Goal: Task Accomplishment & Management: Use online tool/utility

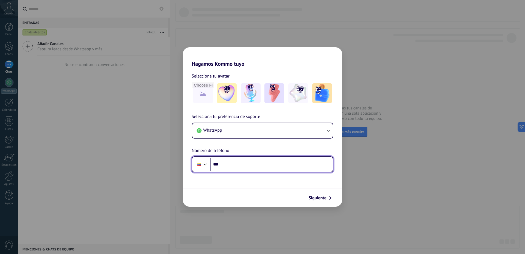
click at [244, 163] on input "***" at bounding box center [271, 164] width 123 height 13
type input "**********"
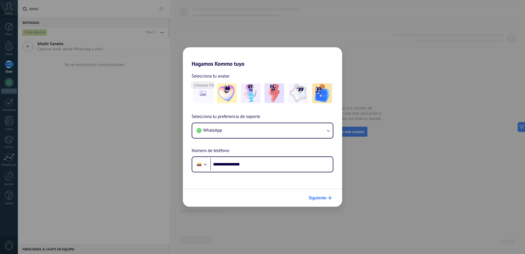
click at [320, 197] on span "Siguiente" at bounding box center [318, 198] width 18 height 4
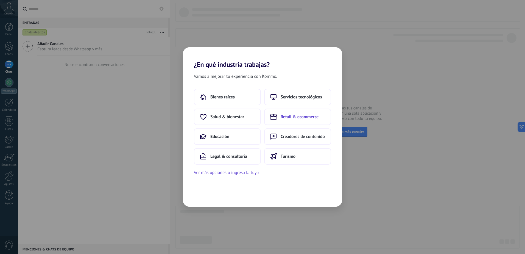
click at [304, 118] on span "Retail & ecommerce" at bounding box center [300, 116] width 38 height 5
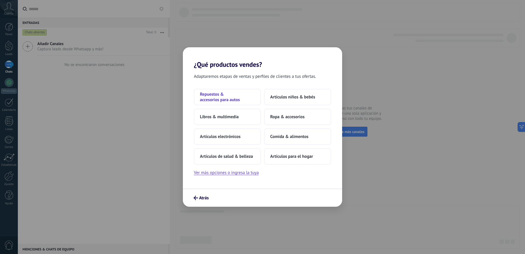
click at [219, 99] on span "Repuestos & accesorios para autos" at bounding box center [227, 96] width 55 height 11
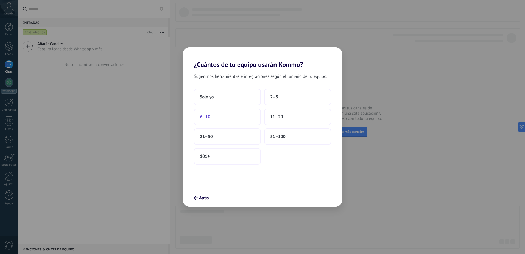
click at [222, 118] on button "6–10" at bounding box center [227, 117] width 67 height 16
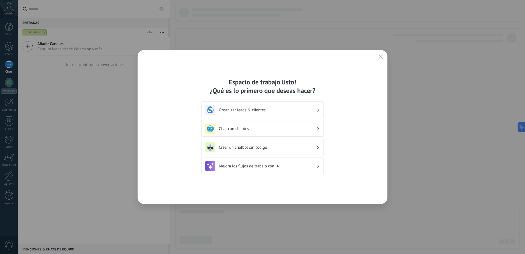
click at [235, 130] on h3 "Chat con clientes" at bounding box center [268, 128] width 98 height 5
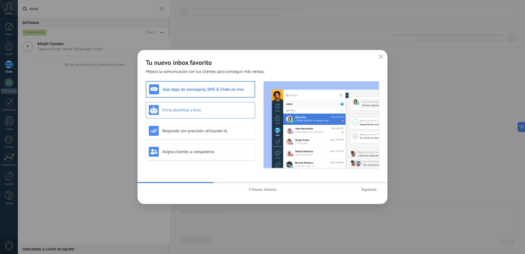
click at [180, 105] on div "Envía plantillas y bots" at bounding box center [200, 110] width 103 height 10
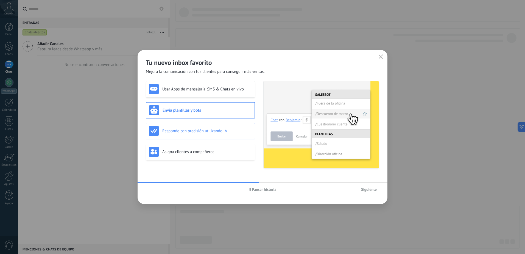
click at [180, 133] on h3 "Responde con precisión utilizando IA" at bounding box center [207, 130] width 90 height 5
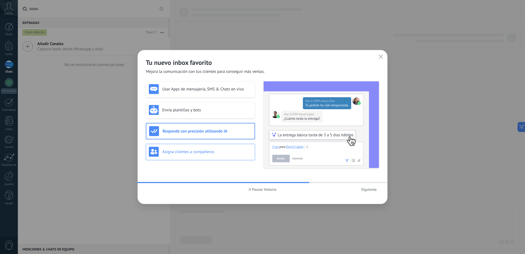
click at [181, 150] on h3 "Asigna clientes a compañeros" at bounding box center [207, 151] width 90 height 5
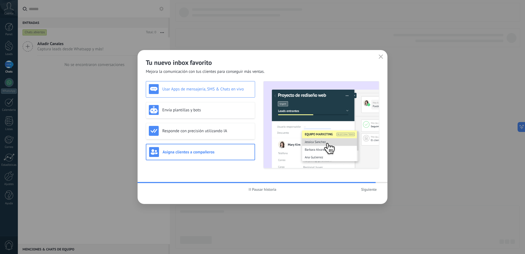
drag, startPoint x: 199, startPoint y: 88, endPoint x: 201, endPoint y: 90, distance: 3.1
click at [199, 89] on h3 "Usar Apps de mensajería, SMS & Chats en vivo" at bounding box center [207, 89] width 90 height 5
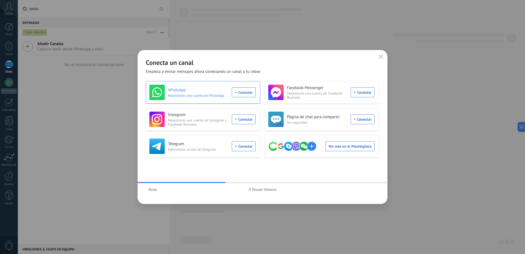
click at [252, 94] on div "WhatsApp Necesitarás una cuenta de WhatsApp Conectar" at bounding box center [202, 92] width 106 height 15
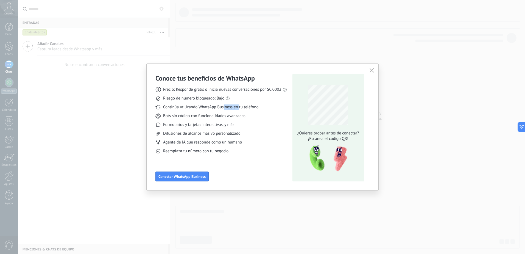
drag, startPoint x: 224, startPoint y: 107, endPoint x: 240, endPoint y: 107, distance: 16.2
click at [240, 107] on span "Continúa utilizando WhatsApp Business en tu teléfono" at bounding box center [210, 106] width 95 height 5
drag, startPoint x: 188, startPoint y: 117, endPoint x: 226, endPoint y: 116, distance: 37.4
click at [226, 116] on span "Bots sin código con funcionalidades avanzadas" at bounding box center [204, 115] width 82 height 5
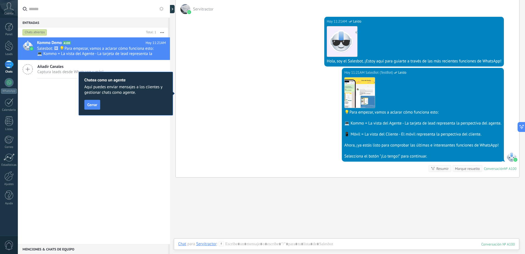
scroll to position [82, 0]
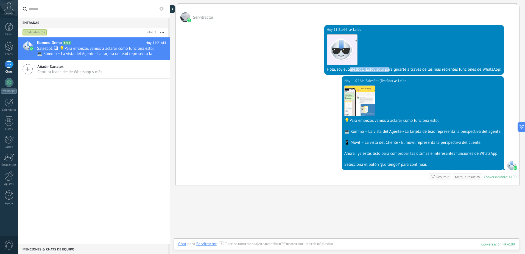
drag, startPoint x: 350, startPoint y: 69, endPoint x: 387, endPoint y: 68, distance: 37.4
click at [387, 68] on div "Hola, soy el Salesbot. ¡Estoy aquí para guiarte a través de las más recientes f…" at bounding box center [414, 69] width 175 height 5
drag, startPoint x: 387, startPoint y: 68, endPoint x: 456, endPoint y: 66, distance: 69.0
click at [456, 66] on div "Descargar Hola, soy el Salesbot. ¡Estoy aquí para guiarte a través de las más r…" at bounding box center [414, 52] width 175 height 40
drag, startPoint x: 387, startPoint y: 120, endPoint x: 420, endPoint y: 120, distance: 33.0
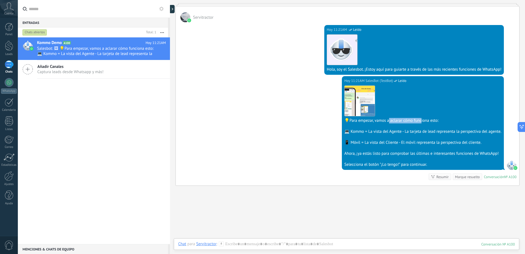
click at [420, 120] on div "💡Para empezar, vamos a aclarar cómo funciona esto:" at bounding box center [422, 120] width 157 height 5
click at [366, 133] on div "💻 Kommo = La vista del Agente - La tarjeta de lead representa la perspectiva de…" at bounding box center [422, 131] width 157 height 5
drag, startPoint x: 369, startPoint y: 144, endPoint x: 443, endPoint y: 143, distance: 73.1
click at [443, 143] on div "📱 Móvil = La vista del Cliente - El móvil representa la perspectiva del cliente." at bounding box center [422, 142] width 157 height 5
drag, startPoint x: 369, startPoint y: 154, endPoint x: 396, endPoint y: 154, distance: 27.2
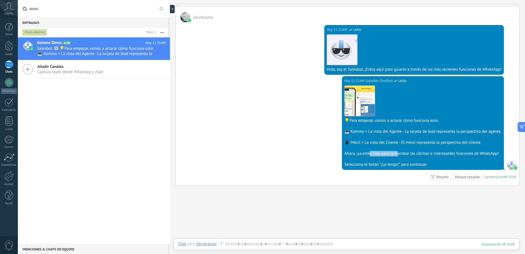
click at [396, 154] on div "Ahora, ¡ya estás listo para comprobar las últimas e interesantes funciones de W…" at bounding box center [422, 153] width 157 height 5
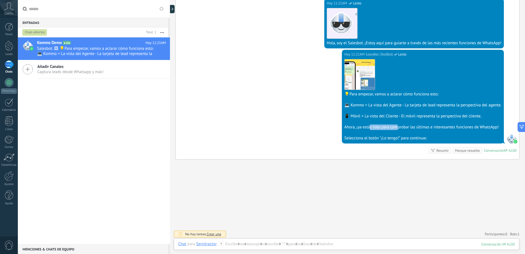
scroll to position [110, 0]
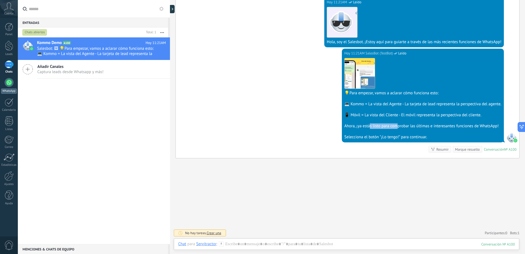
click at [8, 84] on div at bounding box center [9, 82] width 9 height 9
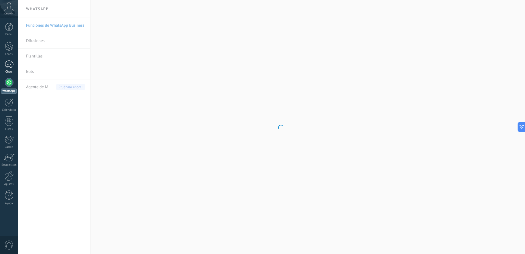
click at [11, 69] on link "1 Chats" at bounding box center [9, 66] width 18 height 13
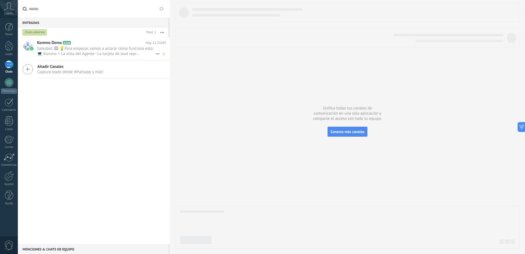
click at [77, 52] on span "Salesbot: 🖼 💡Para empezar, vamos a aclarar cómo funciona esto: 💻 Kommo = La vis…" at bounding box center [96, 51] width 118 height 10
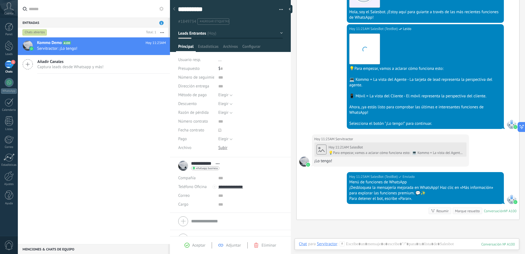
scroll to position [194, 0]
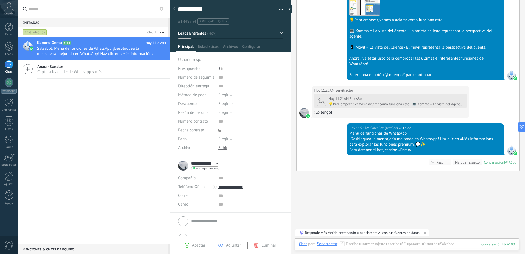
click at [65, 71] on span "Captura leads desde Whatsapp y más!" at bounding box center [70, 71] width 66 height 5
click at [28, 69] on icon at bounding box center [28, 69] width 10 height 10
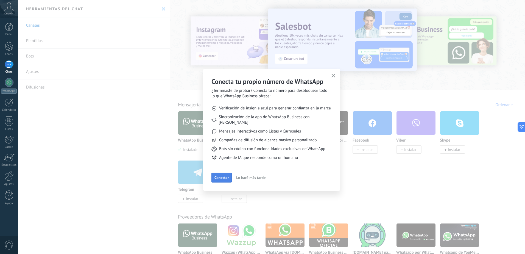
click at [224, 176] on span "Conectar" at bounding box center [222, 178] width 14 height 4
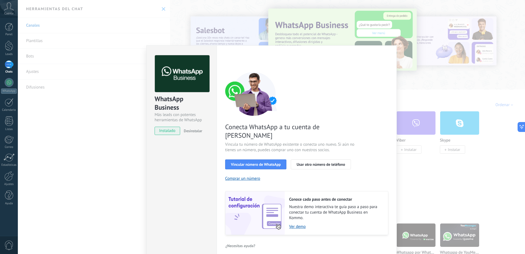
click at [8, 66] on div "1" at bounding box center [9, 64] width 9 height 8
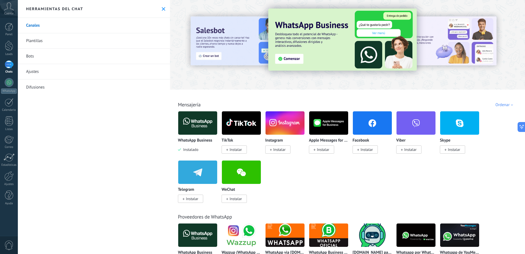
click at [7, 68] on div "1" at bounding box center [9, 64] width 9 height 8
click at [13, 85] on link "WhatsApp" at bounding box center [9, 86] width 18 height 16
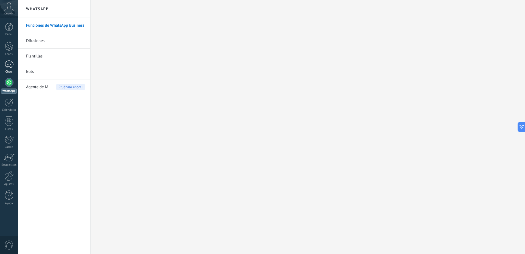
click at [9, 66] on div "1" at bounding box center [9, 64] width 9 height 8
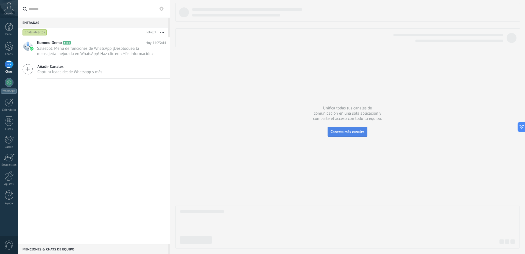
click at [342, 132] on span "Conecta más canales" at bounding box center [348, 131] width 34 height 5
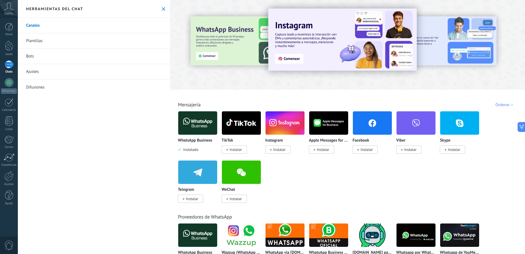
click at [7, 12] on span "Cuenta" at bounding box center [8, 14] width 9 height 4
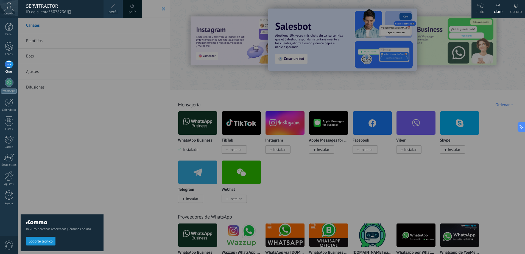
click at [163, 87] on div at bounding box center [280, 127] width 525 height 254
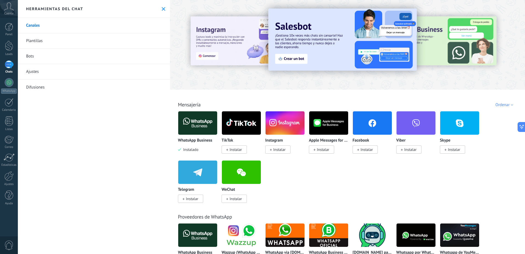
click at [5, 66] on div "1" at bounding box center [9, 64] width 9 height 8
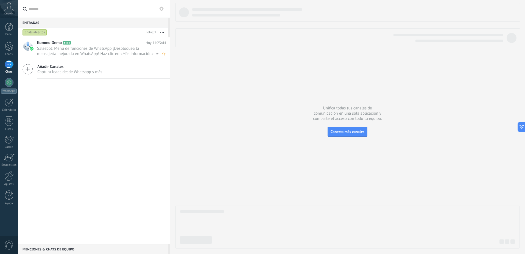
click at [90, 49] on span "Salesbot: Menú de funciones de WhatsApp ¡Desbloquea la mensajería mejorada en W…" at bounding box center [96, 51] width 118 height 10
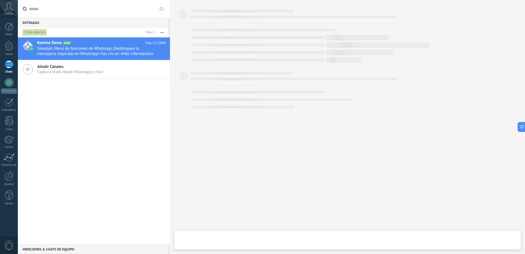
type textarea "**********"
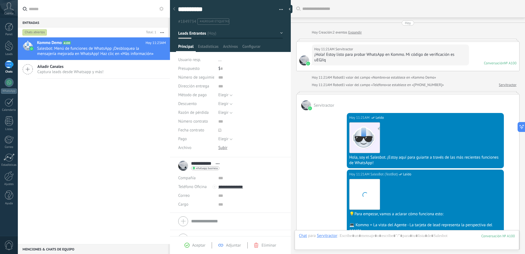
scroll to position [207, 0]
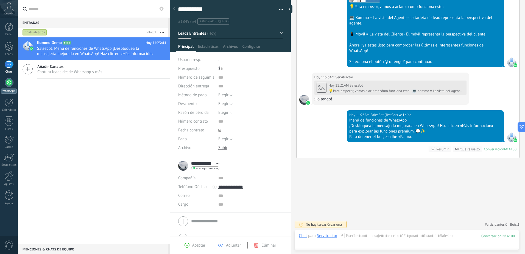
click at [10, 84] on div at bounding box center [9, 82] width 9 height 9
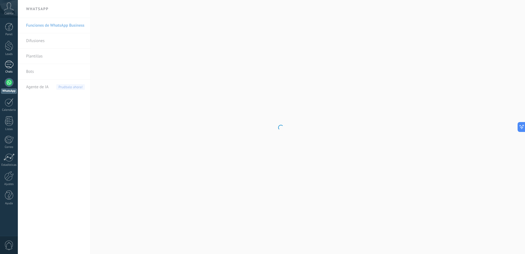
click at [10, 65] on div "1" at bounding box center [9, 64] width 9 height 8
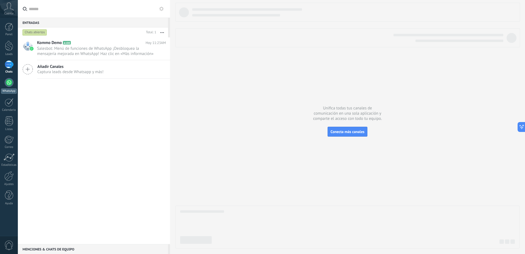
click at [5, 87] on link "WhatsApp" at bounding box center [9, 86] width 18 height 16
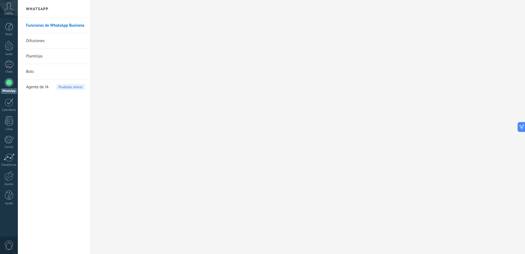
click at [70, 25] on link "Funciones de WhatsApp Business" at bounding box center [55, 25] width 59 height 15
click at [7, 67] on div "1" at bounding box center [9, 64] width 9 height 8
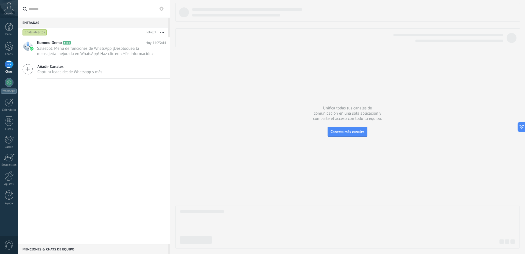
click at [34, 23] on div "Entradas 0" at bounding box center [93, 23] width 150 height 10
click at [11, 49] on div at bounding box center [9, 46] width 8 height 10
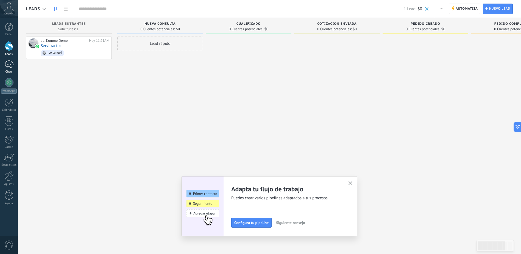
click at [12, 67] on div "1" at bounding box center [9, 64] width 9 height 8
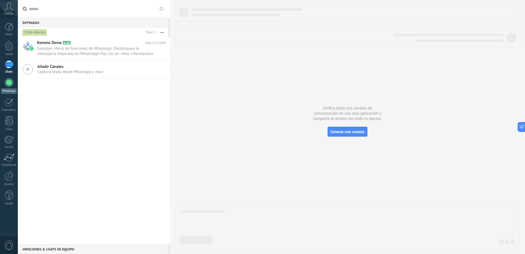
click at [6, 84] on div at bounding box center [9, 82] width 9 height 9
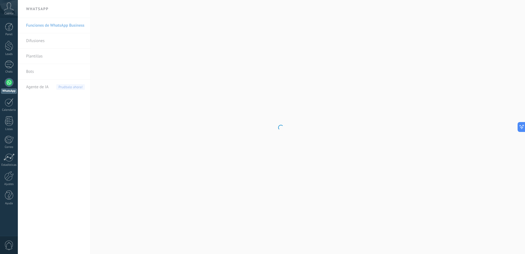
click at [42, 27] on body ".abccls-1,.abccls-2{fill-rule:evenodd}.abccls-2{fill:#fff} .abfcls-1{fill:none}…" at bounding box center [262, 127] width 525 height 254
click at [50, 25] on link "Funciones de WhatsApp Business" at bounding box center [55, 25] width 59 height 15
click at [33, 58] on link "Plantillas" at bounding box center [55, 56] width 59 height 15
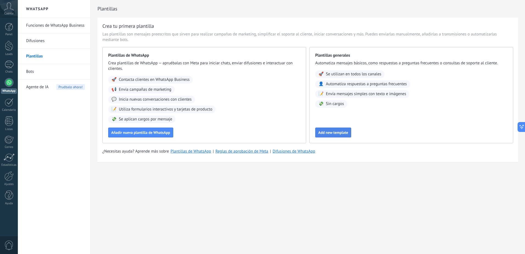
click at [329, 133] on span "Add new template" at bounding box center [333, 132] width 30 height 4
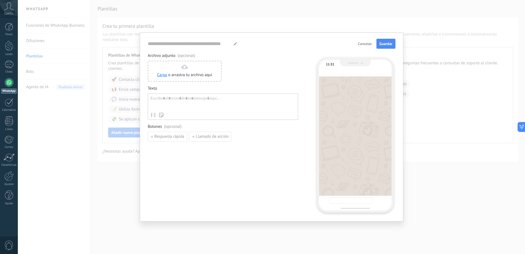
type input "**********"
click at [365, 42] on span "Cancelar" at bounding box center [365, 44] width 14 height 4
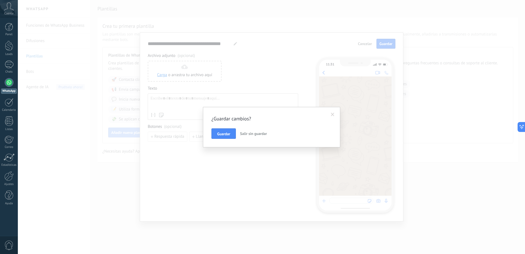
click at [249, 134] on span "Salir sin guardar" at bounding box center [253, 133] width 27 height 5
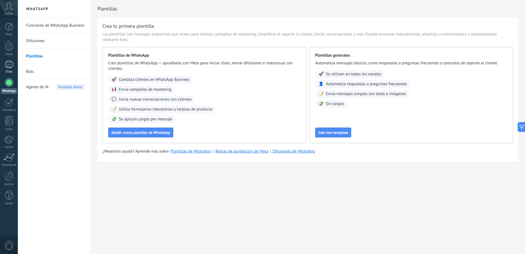
click at [11, 64] on div "1" at bounding box center [9, 64] width 9 height 8
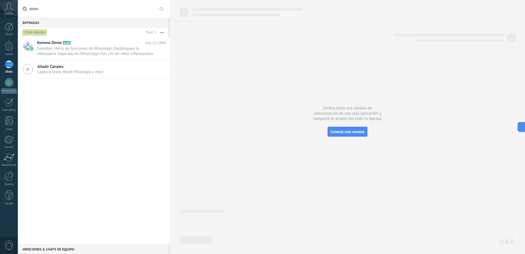
click at [83, 126] on div "Kommo Demo A100 [DATE] 11:23AM Salesbot: Menú de funciones de WhatsApp ¡Desbloq…" at bounding box center [94, 140] width 152 height 207
click at [347, 129] on button "Conecta más canales" at bounding box center [348, 132] width 40 height 10
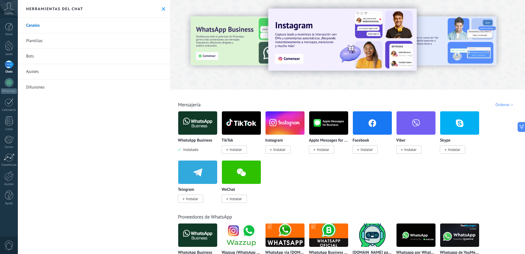
scroll to position [27, 0]
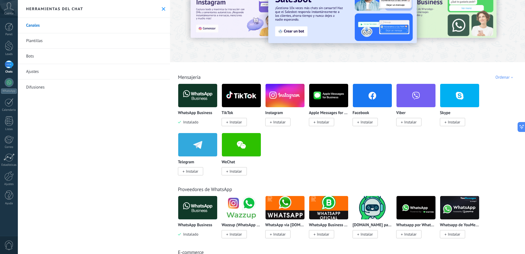
click at [186, 233] on span "Instalado" at bounding box center [189, 234] width 17 height 5
click at [201, 213] on img at bounding box center [197, 207] width 39 height 27
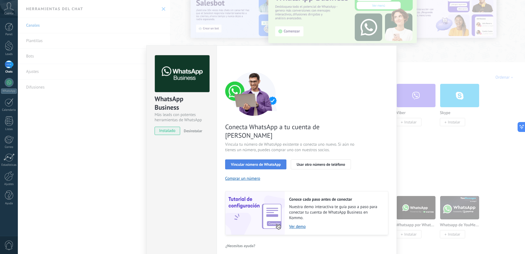
click at [258, 162] on span "Vincular número de WhatsApp" at bounding box center [256, 164] width 50 height 4
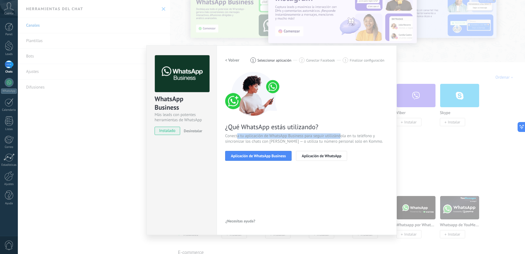
drag, startPoint x: 237, startPoint y: 136, endPoint x: 340, endPoint y: 133, distance: 103.0
click at [340, 133] on span "Conecta tu aplicación de WhatsApp Business para seguir utilizándola en tu teléf…" at bounding box center [306, 138] width 163 height 11
drag, startPoint x: 263, startPoint y: 142, endPoint x: 291, endPoint y: 141, distance: 28.6
click at [291, 141] on span "Conecta tu aplicación de WhatsApp Business para seguir utilizándola en tu teléf…" at bounding box center [306, 138] width 163 height 11
drag, startPoint x: 291, startPoint y: 141, endPoint x: 272, endPoint y: 154, distance: 23.3
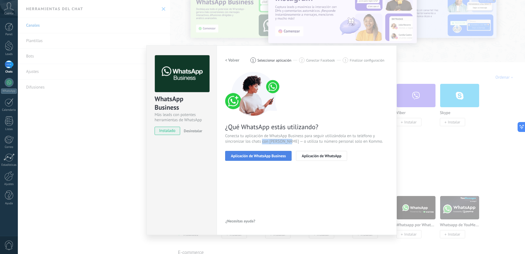
click at [272, 154] on span "Aplicación de WhatsApp Business" at bounding box center [258, 156] width 55 height 4
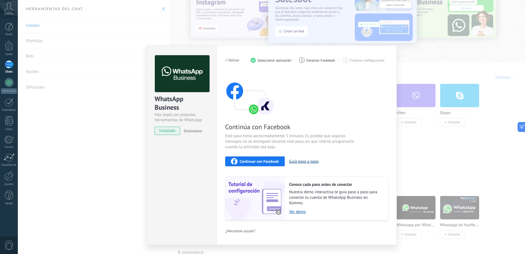
click at [304, 160] on button "Guía paso a paso" at bounding box center [304, 161] width 30 height 5
